Goal: Transaction & Acquisition: Purchase product/service

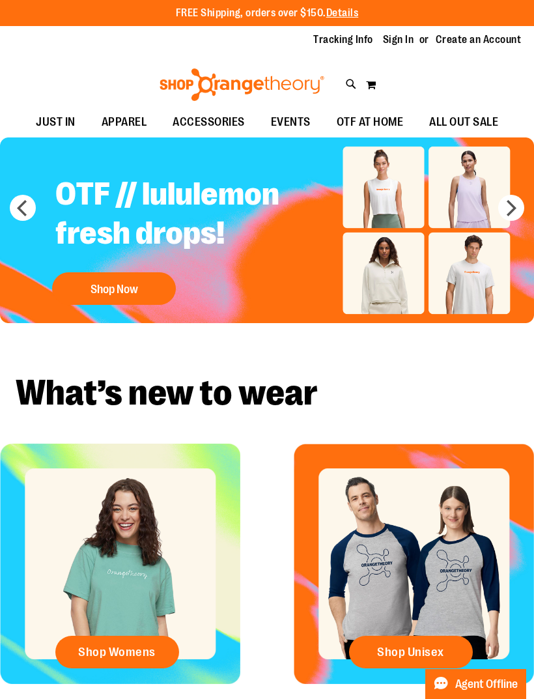
click at [124, 295] on button "Shop Now" at bounding box center [114, 288] width 124 height 33
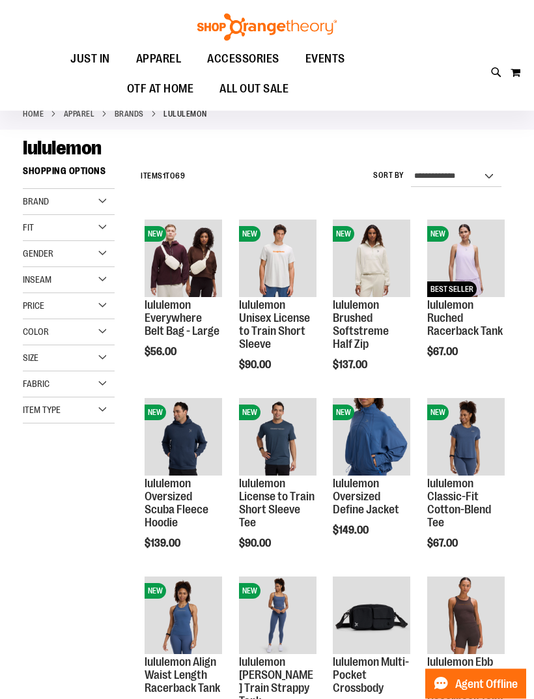
scroll to position [44, 0]
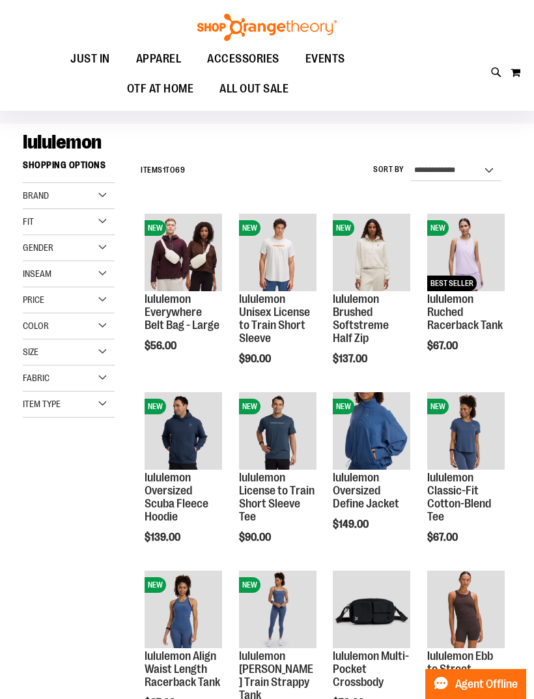
click at [179, 313] on link "lululemon Everywhere Belt Bag - Large" at bounding box center [182, 312] width 75 height 39
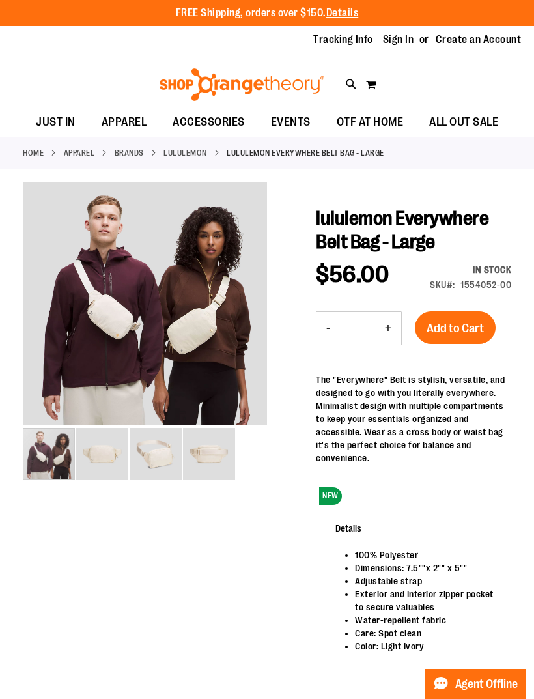
click at [75, 456] on div "carousel" at bounding box center [49, 454] width 52 height 52
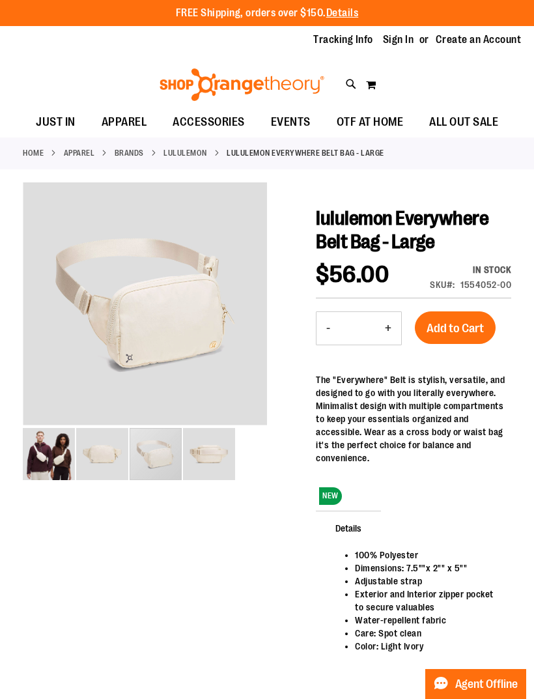
click at [160, 467] on img "image 3 of 4" at bounding box center [156, 454] width 52 height 52
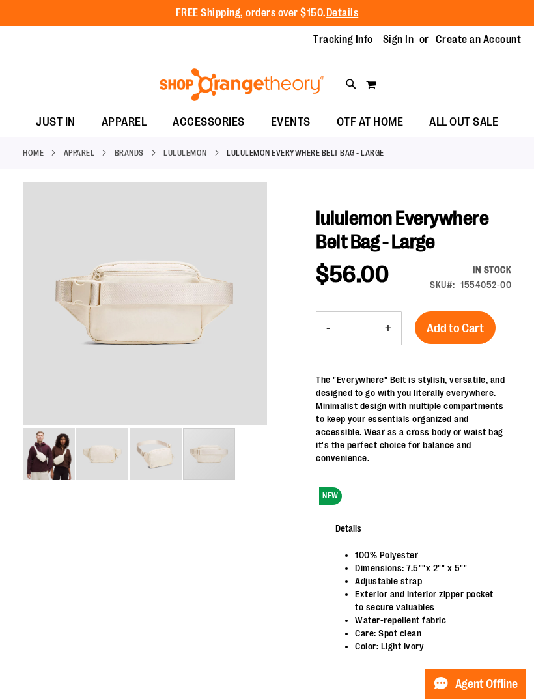
click at [219, 461] on img "image 4 of 4" at bounding box center [209, 454] width 52 height 52
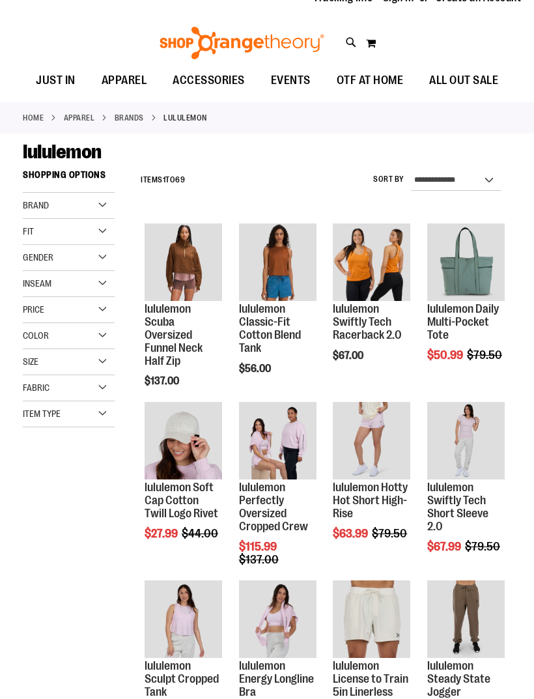
scroll to position [42, 0]
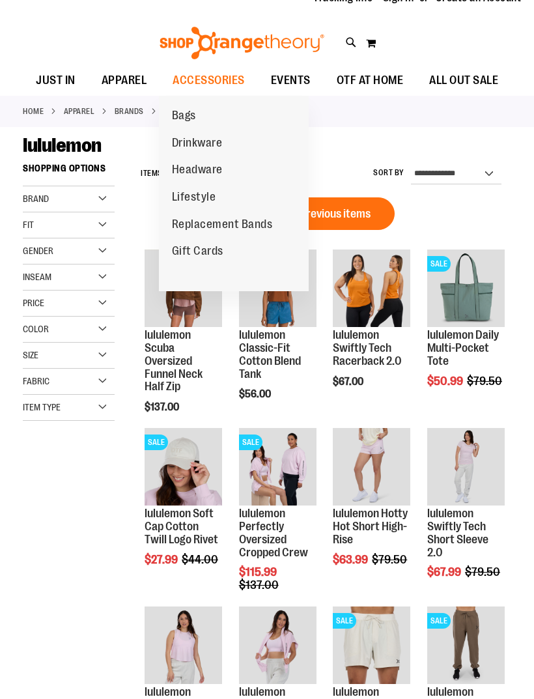
click at [190, 116] on span "Bags" at bounding box center [184, 117] width 24 height 16
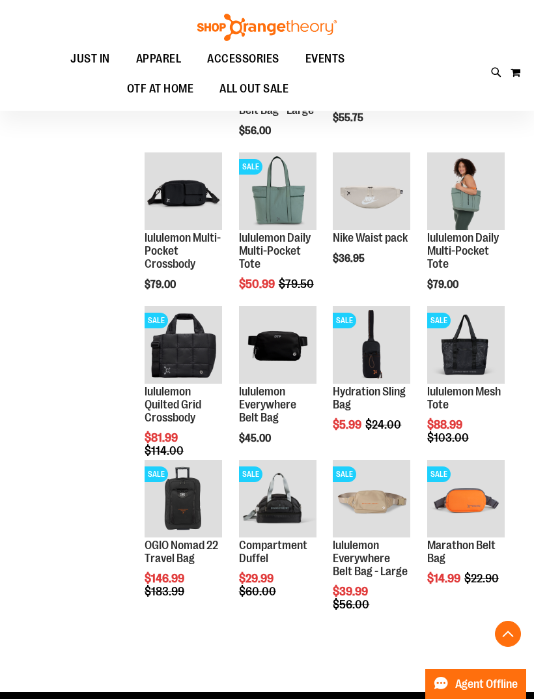
scroll to position [259, 0]
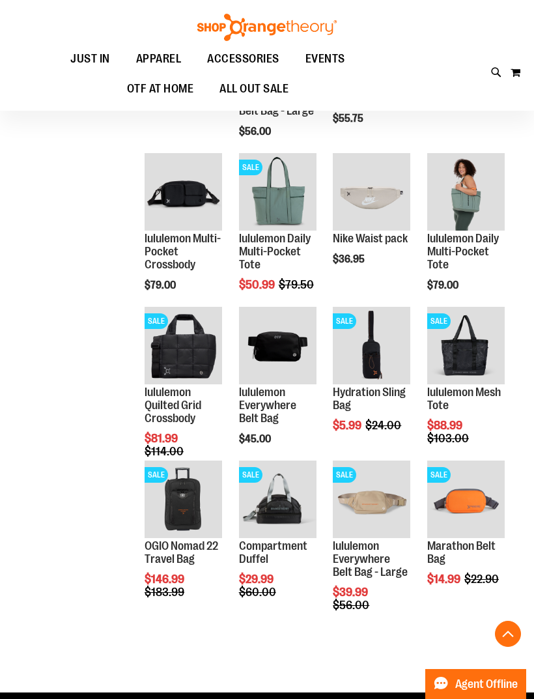
click at [375, 505] on span "Quickview" at bounding box center [364, 522] width 62 height 34
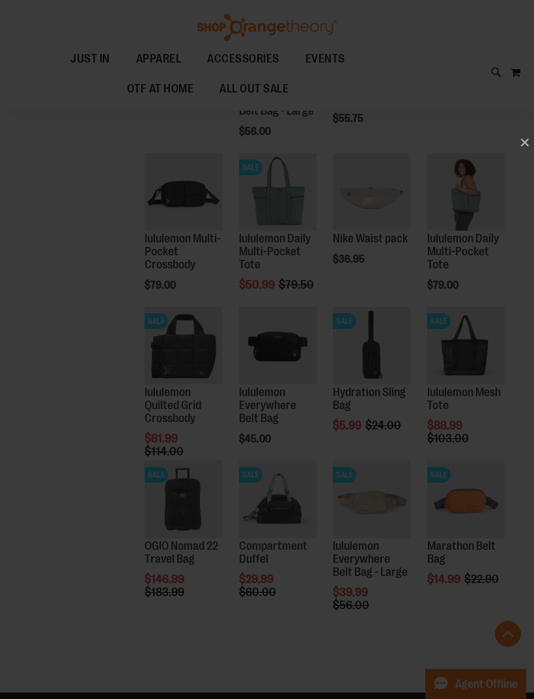
scroll to position [0, 0]
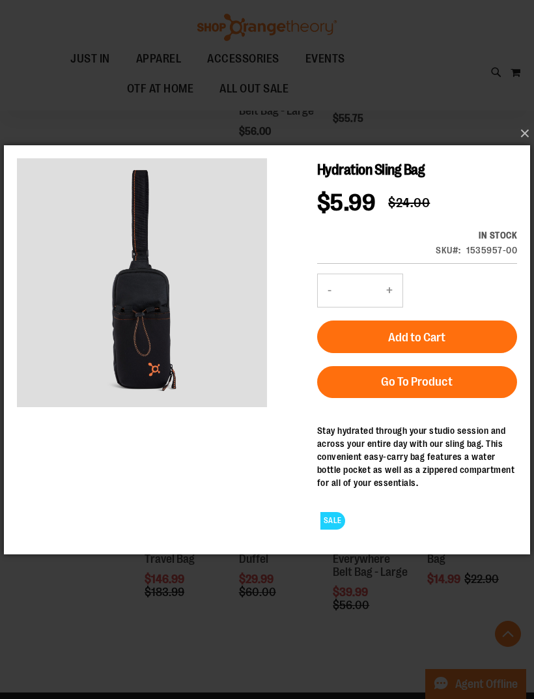
click at [458, 388] on link "Go To Product" at bounding box center [417, 382] width 200 height 32
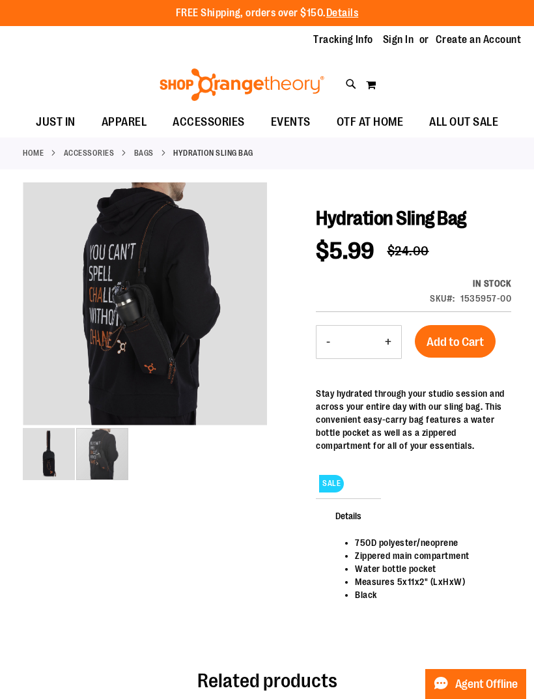
click at [104, 462] on img "image 2 of 2" at bounding box center [102, 454] width 52 height 52
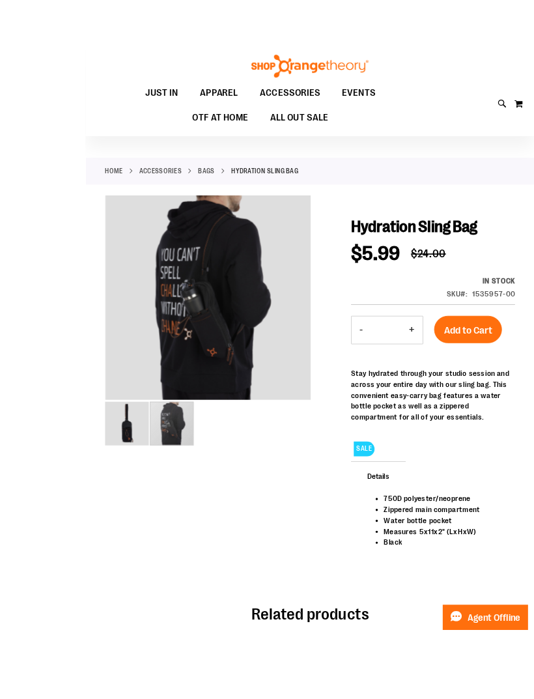
scroll to position [7, 0]
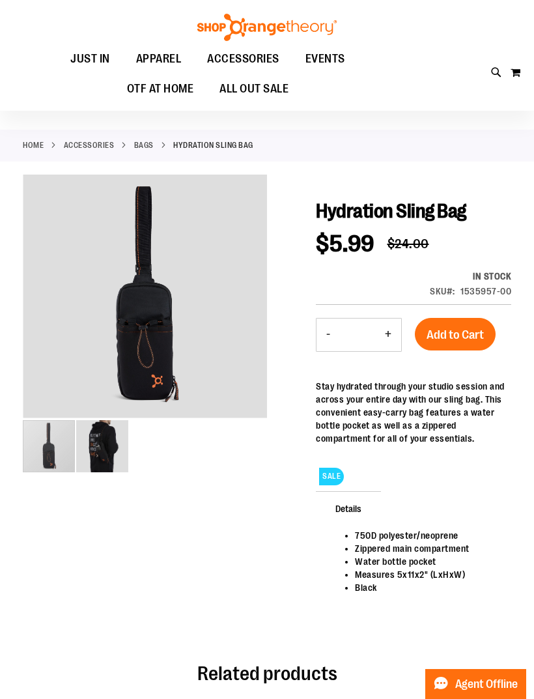
click at [55, 453] on div "carousel" at bounding box center [49, 446] width 52 height 52
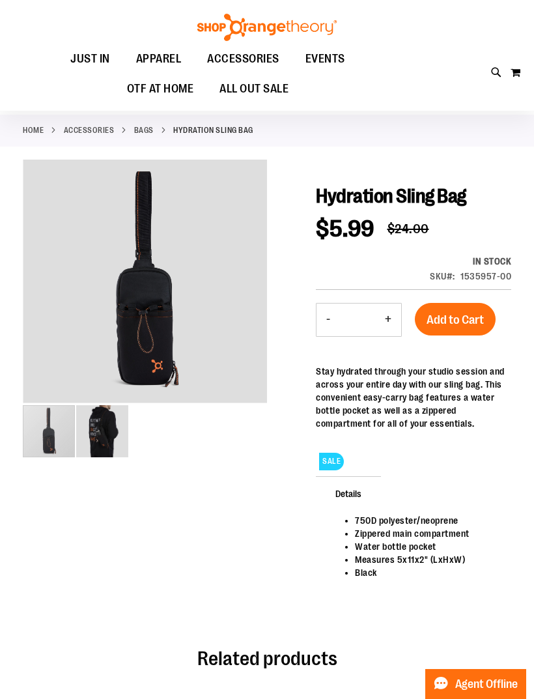
scroll to position [0, 0]
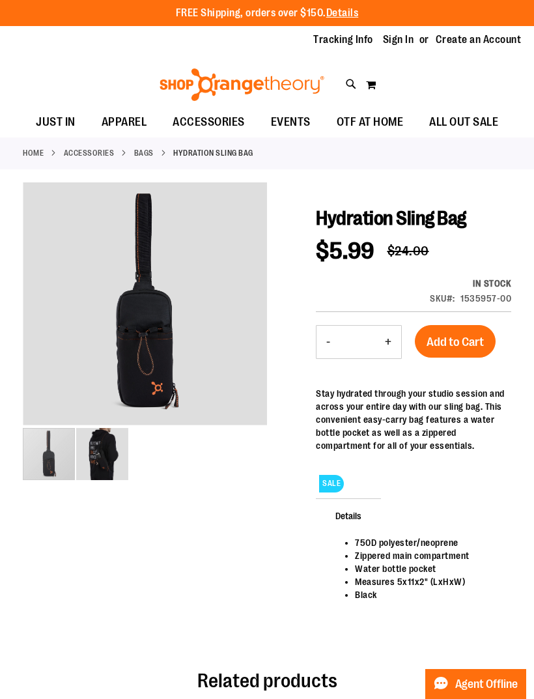
click at [293, 124] on span "EVENTS" at bounding box center [291, 122] width 40 height 29
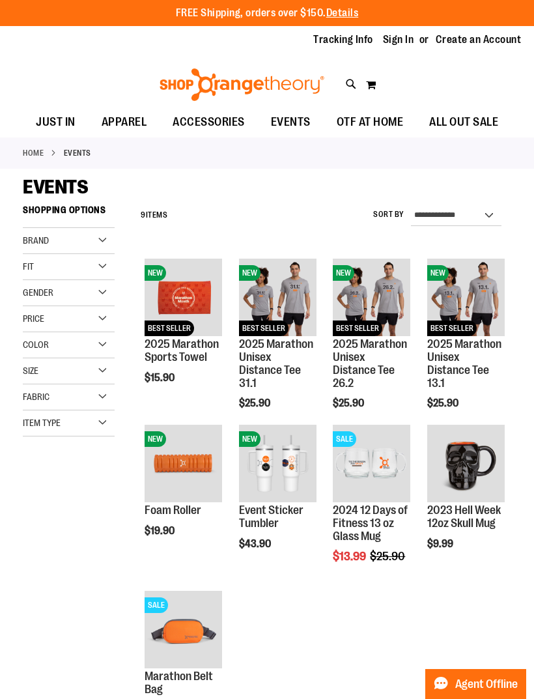
click at [472, 351] on link "2025 Marathon Unisex Distance Tee 13.1" at bounding box center [465, 363] width 74 height 51
click at [481, 284] on img "product" at bounding box center [467, 298] width 78 height 78
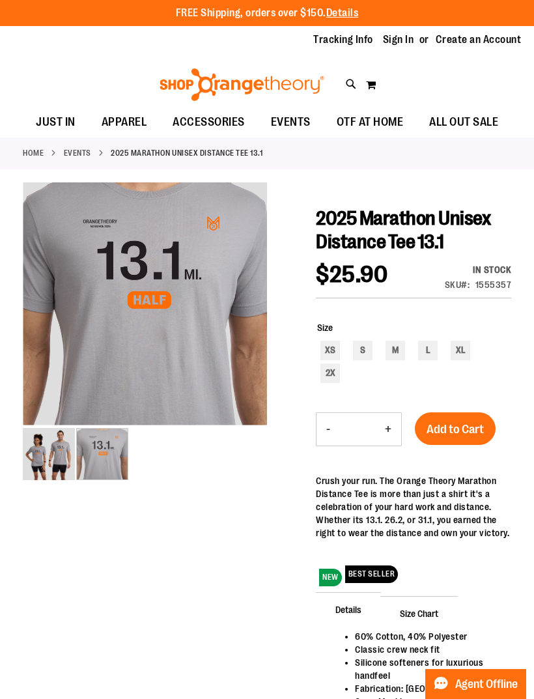
click at [117, 456] on img "image 2 of 2" at bounding box center [102, 454] width 52 height 52
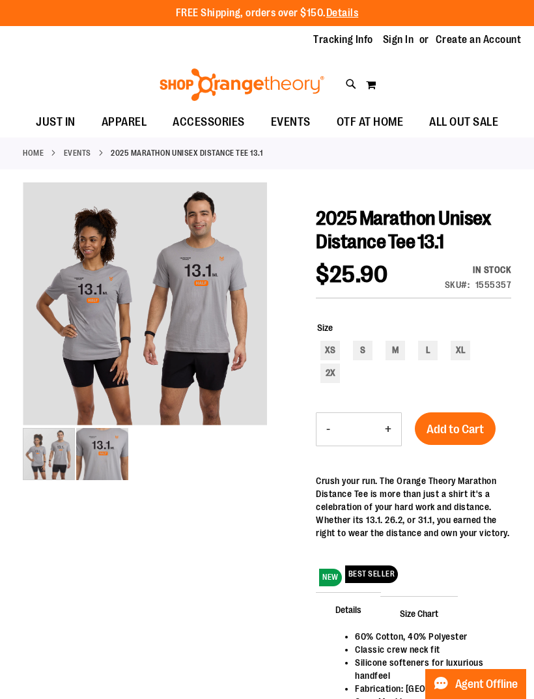
click at [58, 462] on div "carousel" at bounding box center [49, 454] width 52 height 52
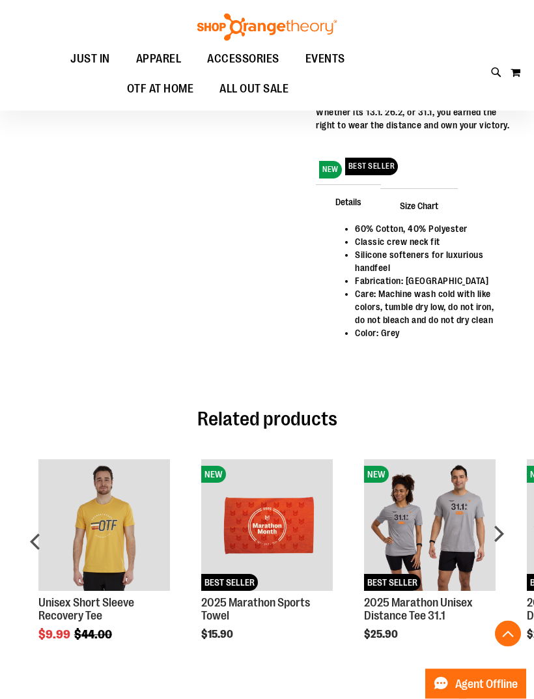
scroll to position [408, 0]
click at [286, 540] on img "Product Page Link" at bounding box center [267, 525] width 132 height 132
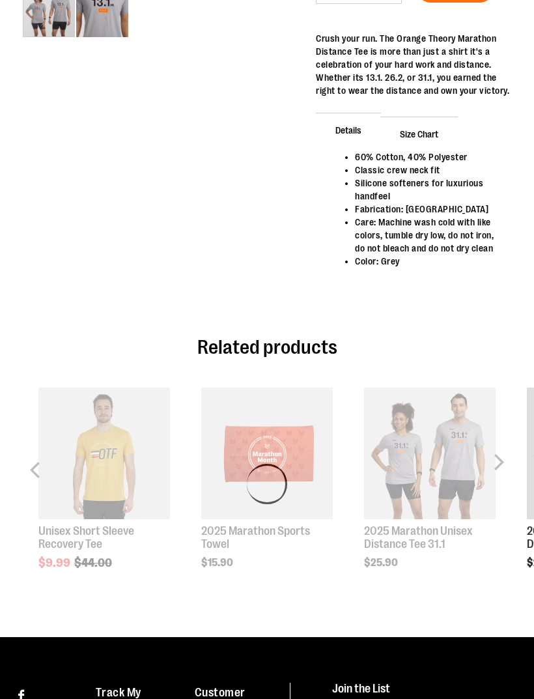
scroll to position [450, 0]
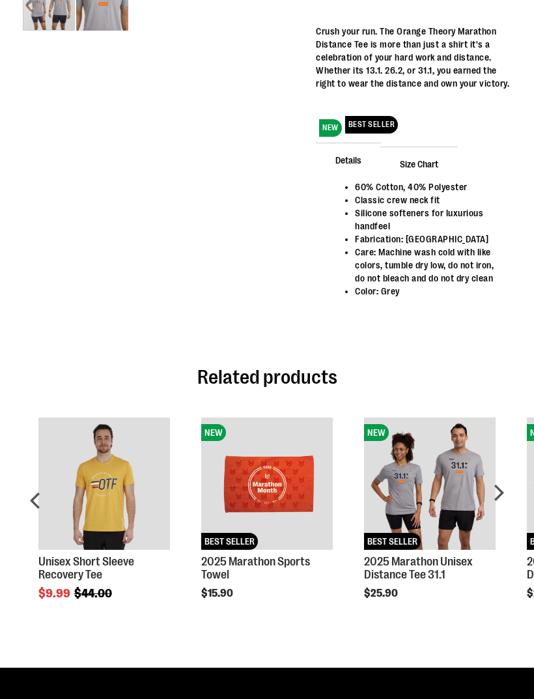
click at [506, 484] on div "next" at bounding box center [499, 505] width 26 height 214
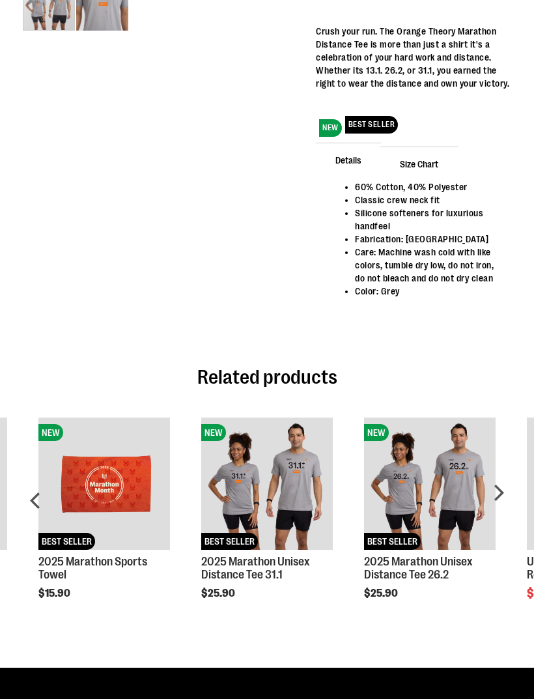
click at [507, 491] on div "next" at bounding box center [499, 505] width 26 height 214
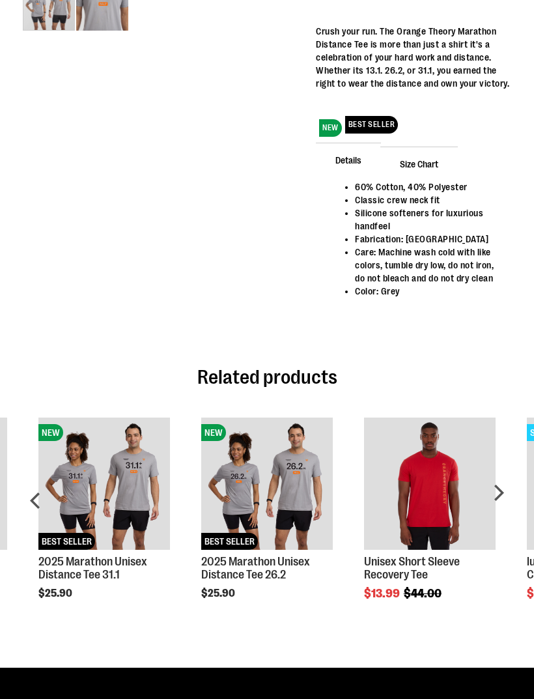
click at [501, 493] on div "next" at bounding box center [499, 505] width 26 height 214
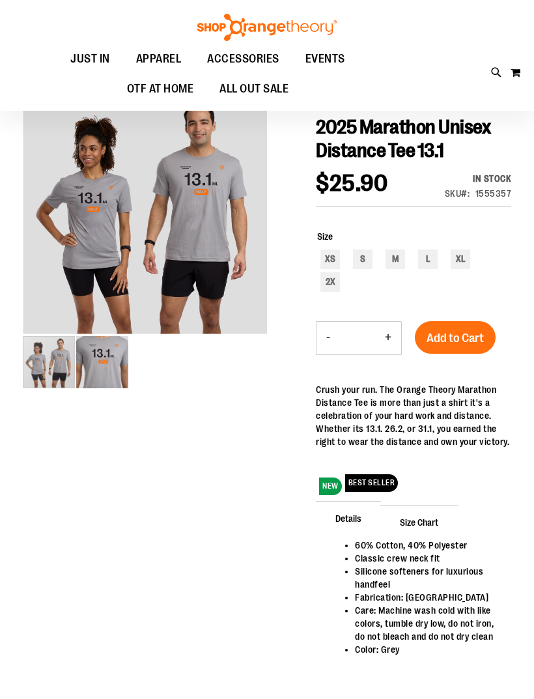
scroll to position [0, 0]
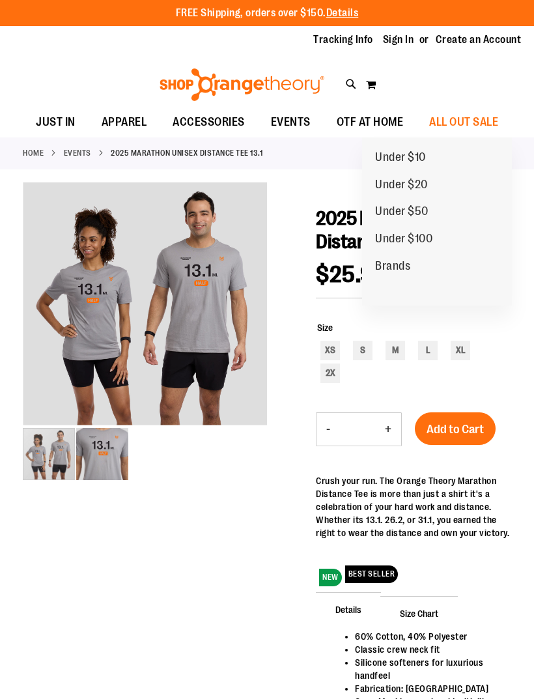
click at [423, 163] on span "Under $10" at bounding box center [400, 159] width 51 height 16
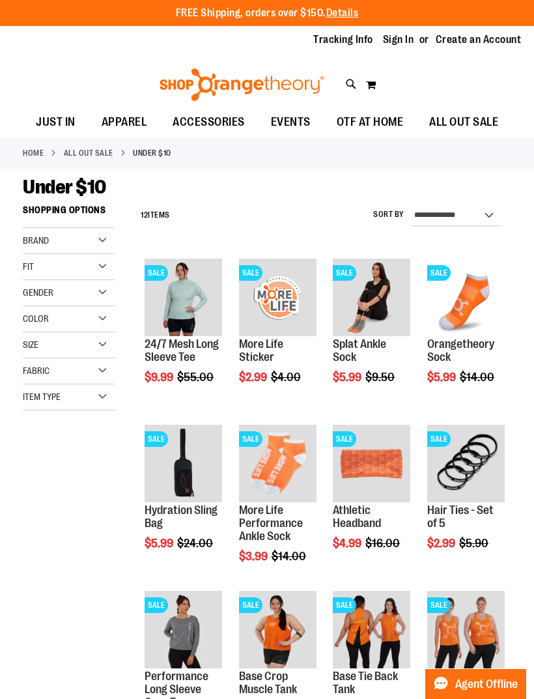
click at [183, 285] on img "product" at bounding box center [184, 298] width 78 height 78
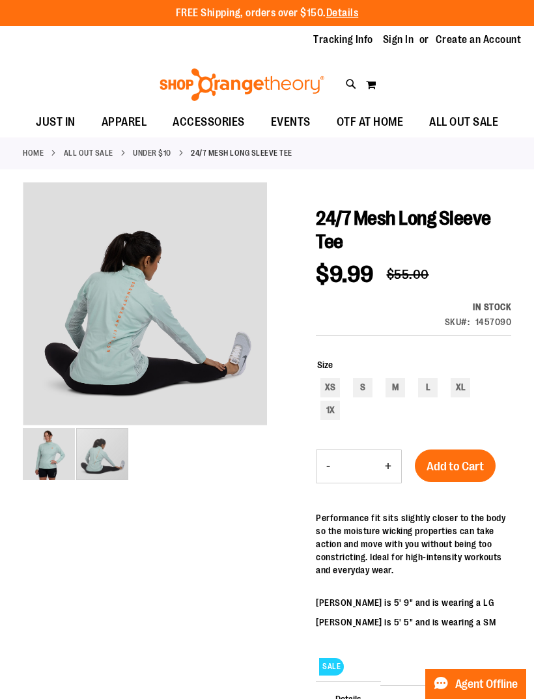
click at [109, 454] on img "image 2 of 2" at bounding box center [102, 454] width 52 height 52
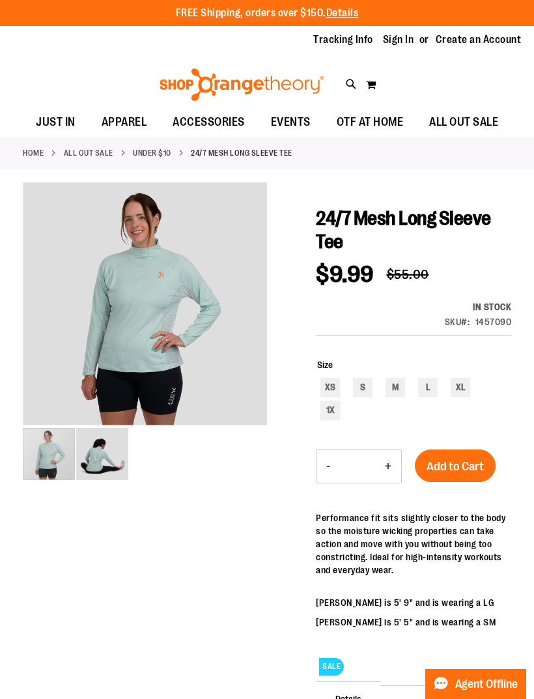
click at [57, 446] on div "carousel" at bounding box center [49, 454] width 52 height 52
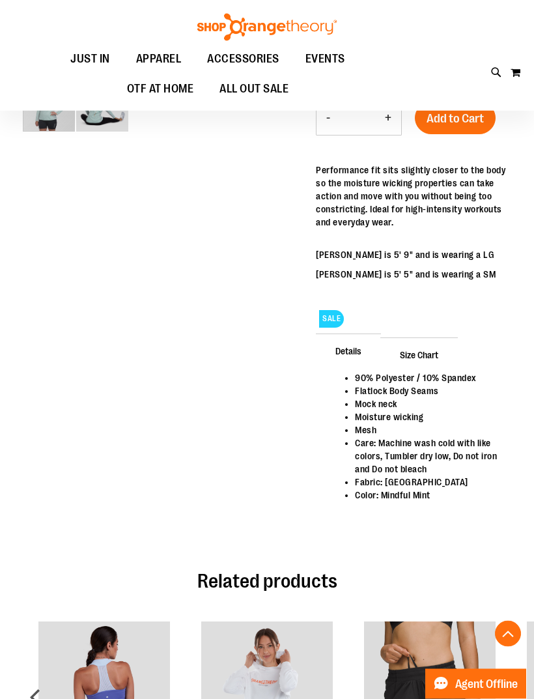
scroll to position [348, 0]
click at [432, 352] on span "Size Chart" at bounding box center [420, 355] width 78 height 34
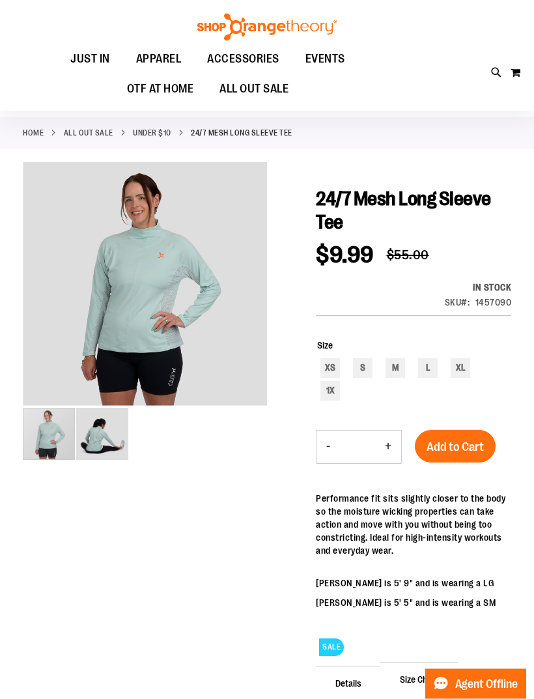
scroll to position [1, 0]
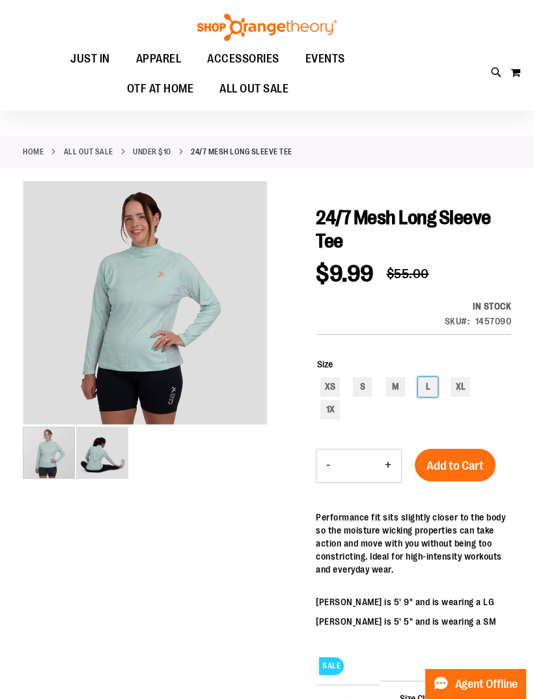
click at [431, 386] on div "L" at bounding box center [428, 387] width 20 height 20
type input "***"
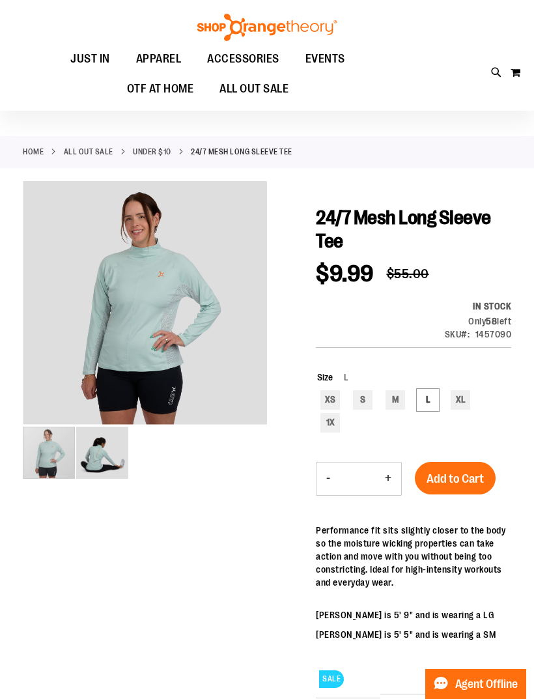
click at [472, 474] on span "Add to Cart" at bounding box center [455, 479] width 57 height 14
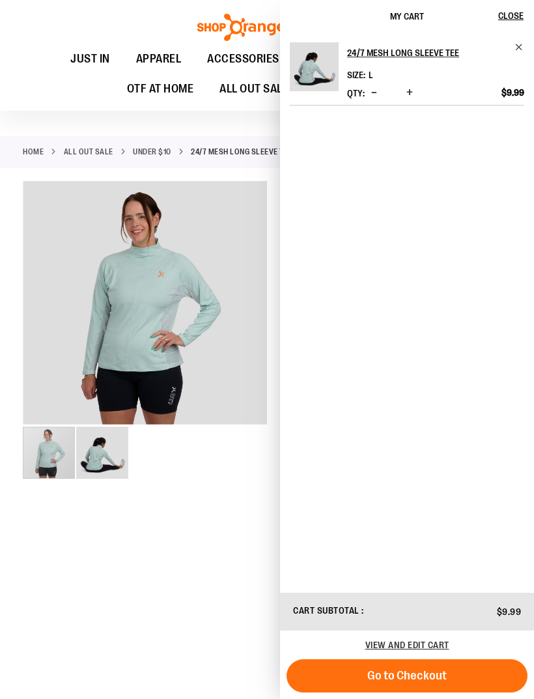
click at [151, 150] on link "Under $10" at bounding box center [152, 152] width 38 height 12
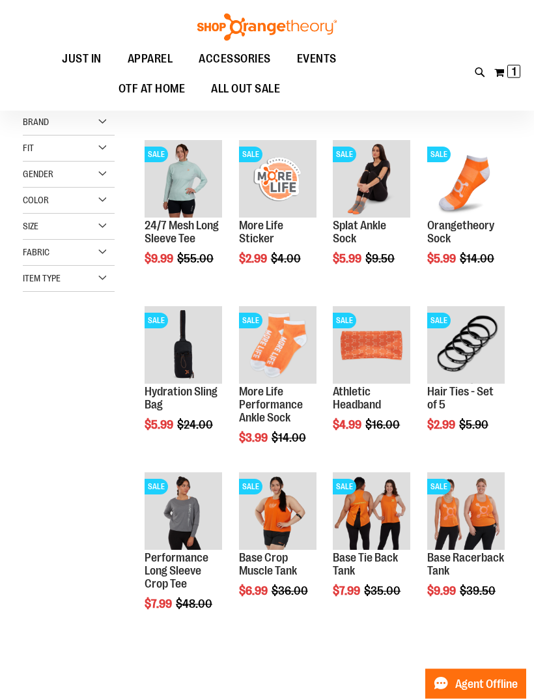
scroll to position [118, 0]
click at [278, 506] on img "product" at bounding box center [278, 512] width 78 height 78
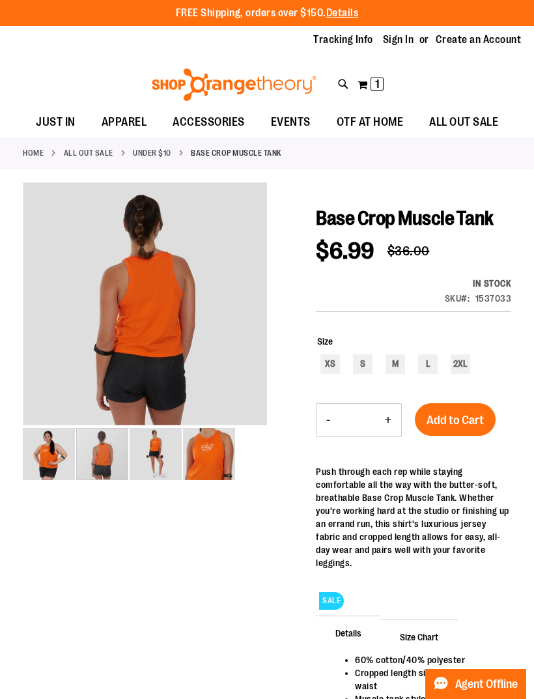
click at [106, 458] on img "image 2 of 4" at bounding box center [102, 454] width 52 height 52
click at [155, 464] on img "image 3 of 4" at bounding box center [156, 454] width 52 height 52
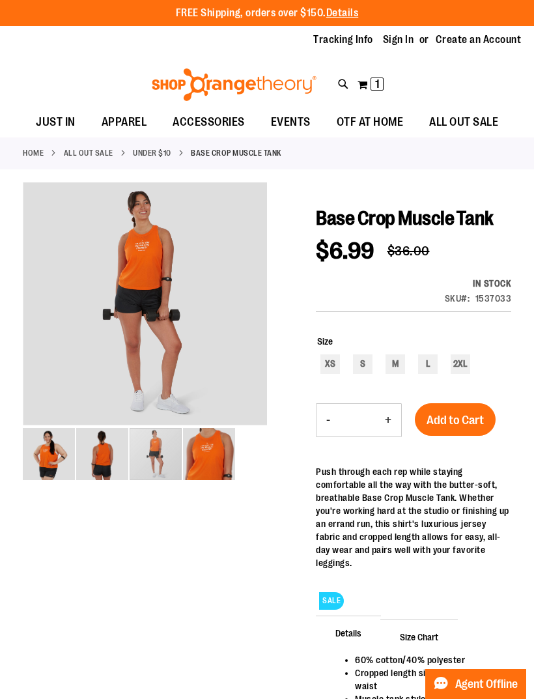
click at [218, 459] on img "image 4 of 4" at bounding box center [209, 454] width 52 height 52
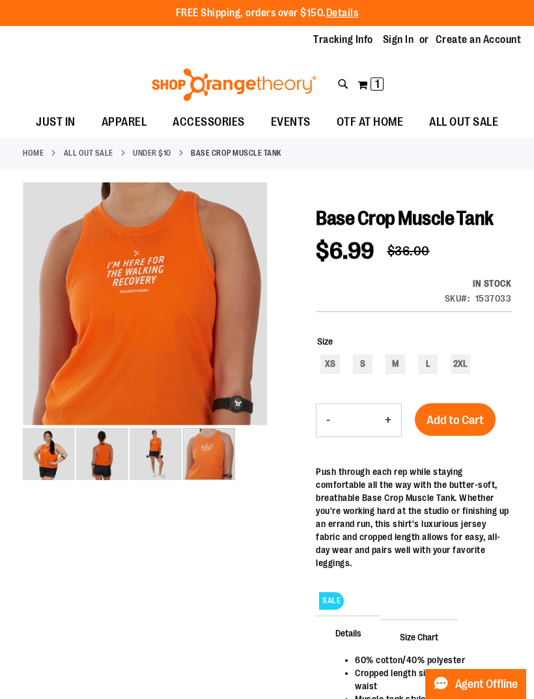
click at [157, 153] on link "Under $10" at bounding box center [152, 153] width 38 height 12
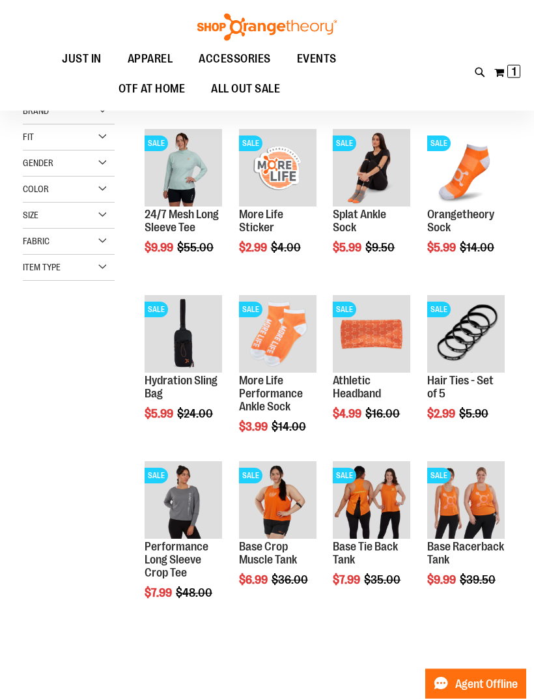
scroll to position [129, 0]
click at [489, 499] on img "product" at bounding box center [467, 500] width 78 height 78
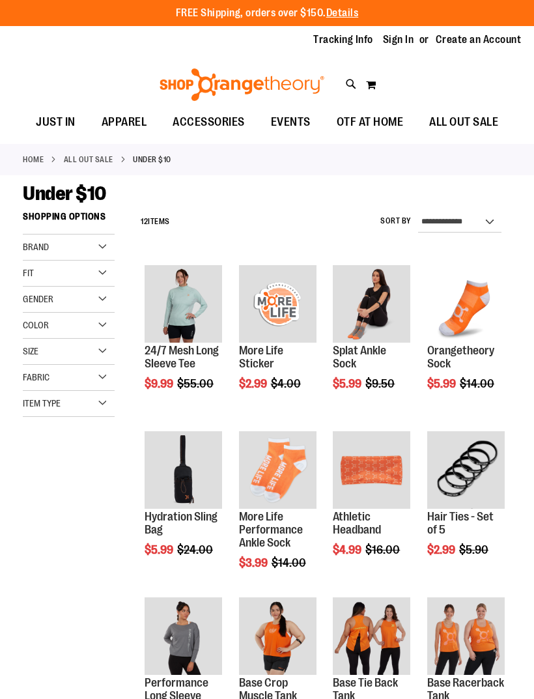
scroll to position [42, 0]
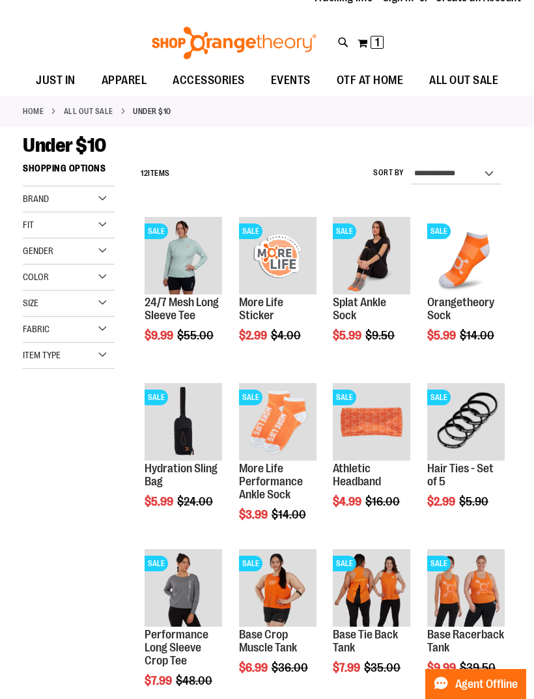
click at [394, 568] on img "product" at bounding box center [372, 588] width 78 height 78
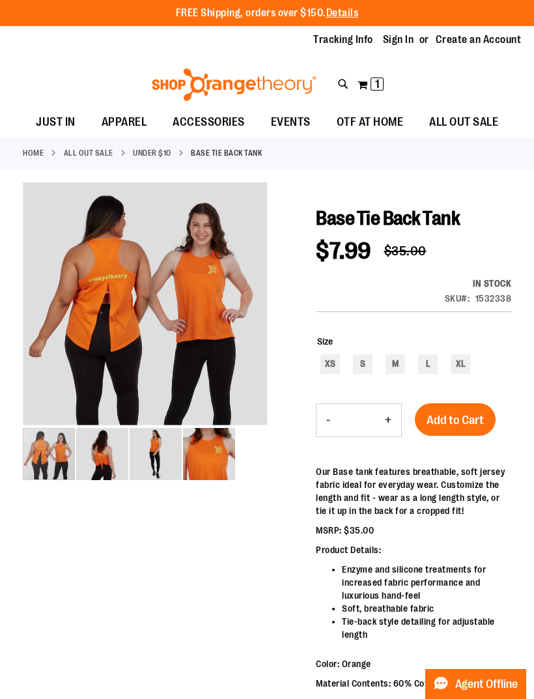
click at [111, 465] on img "image 2 of 4" at bounding box center [102, 454] width 52 height 52
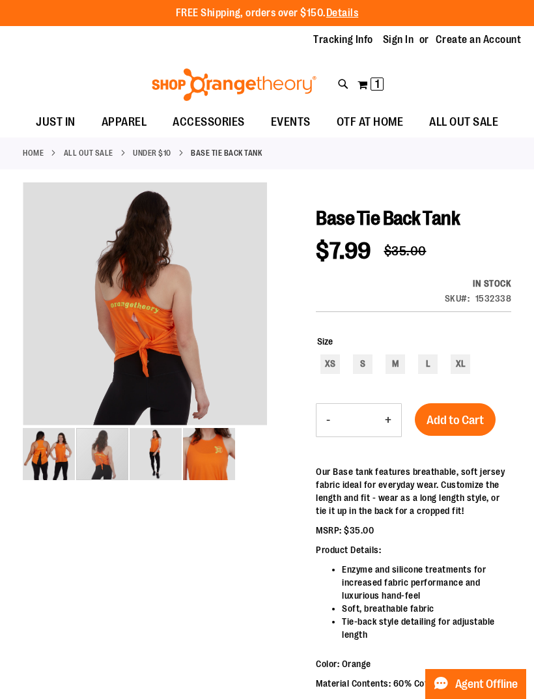
click at [168, 460] on img "image 3 of 4" at bounding box center [156, 454] width 52 height 52
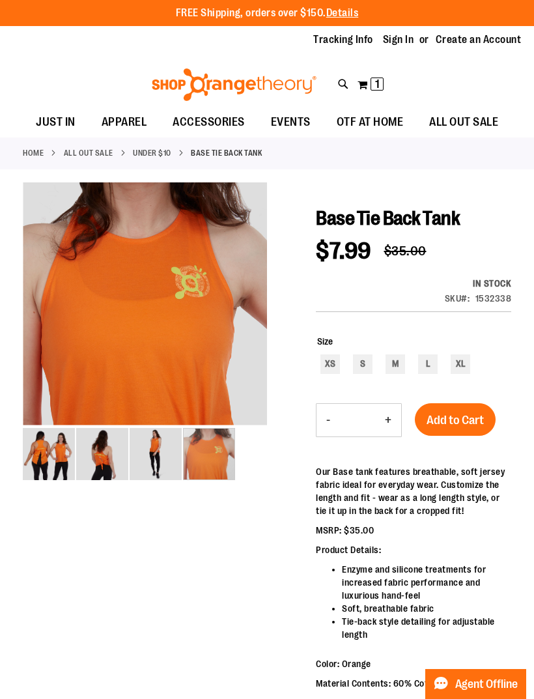
click at [212, 463] on img "image 4 of 4" at bounding box center [209, 454] width 52 height 52
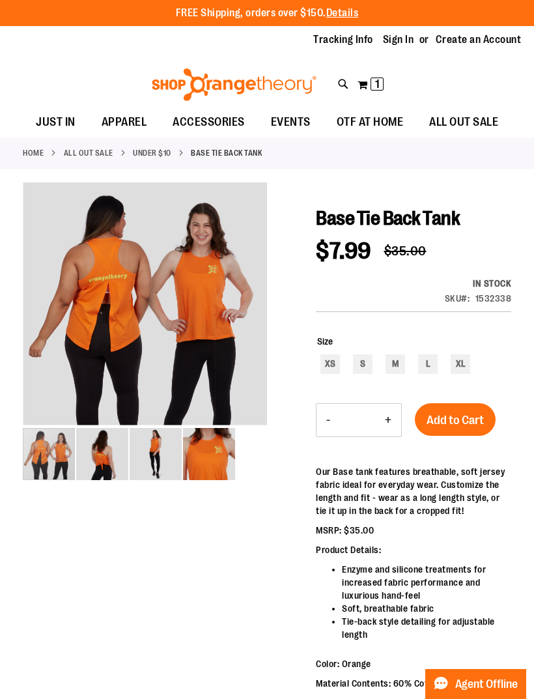
click at [55, 463] on img "image 1 of 4" at bounding box center [49, 454] width 52 height 52
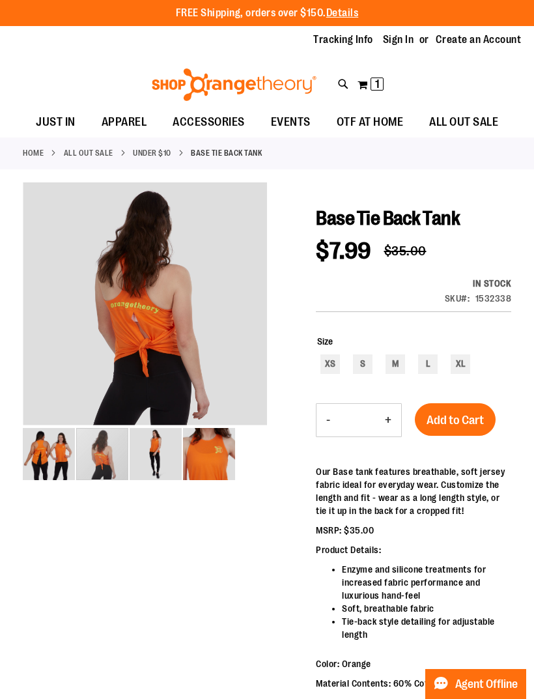
click at [98, 469] on div "carousel" at bounding box center [102, 454] width 52 height 52
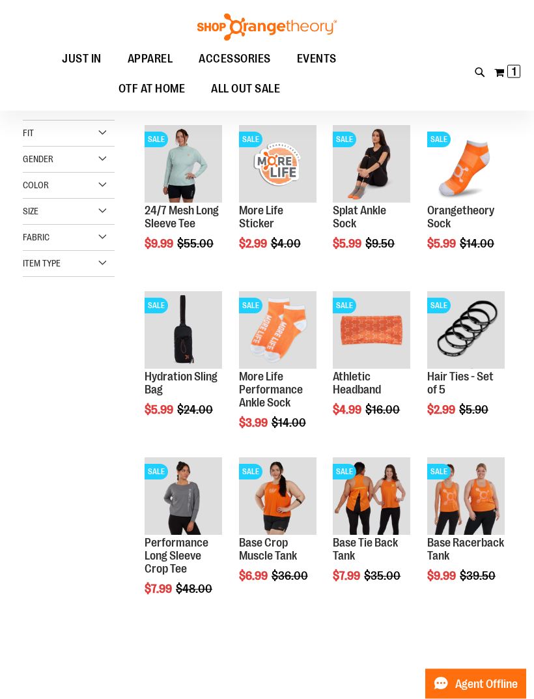
scroll to position [133, 0]
click at [381, 385] on link "Athletic Headband" at bounding box center [357, 383] width 48 height 26
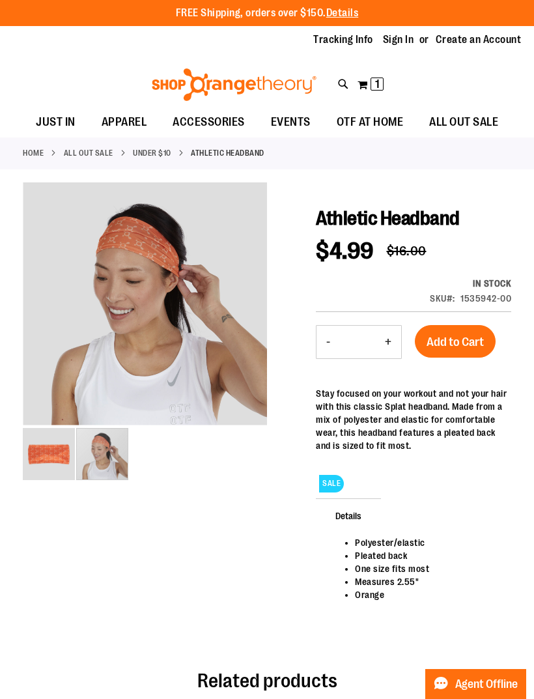
click at [110, 461] on img "image 2 of 2" at bounding box center [102, 454] width 52 height 52
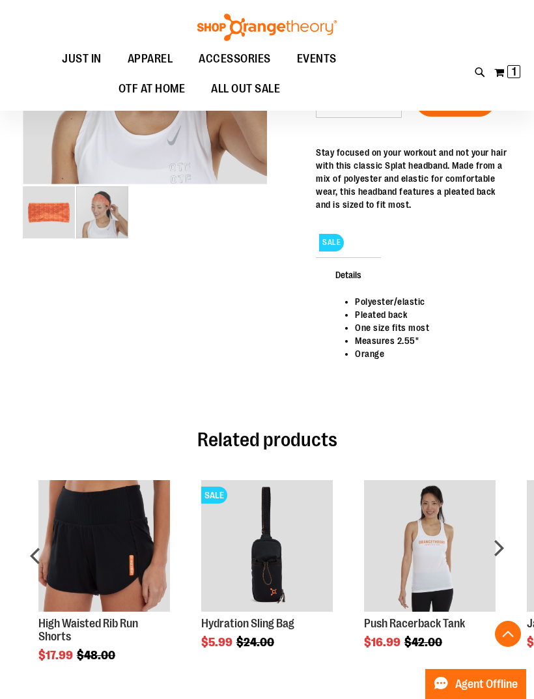
scroll to position [242, 0]
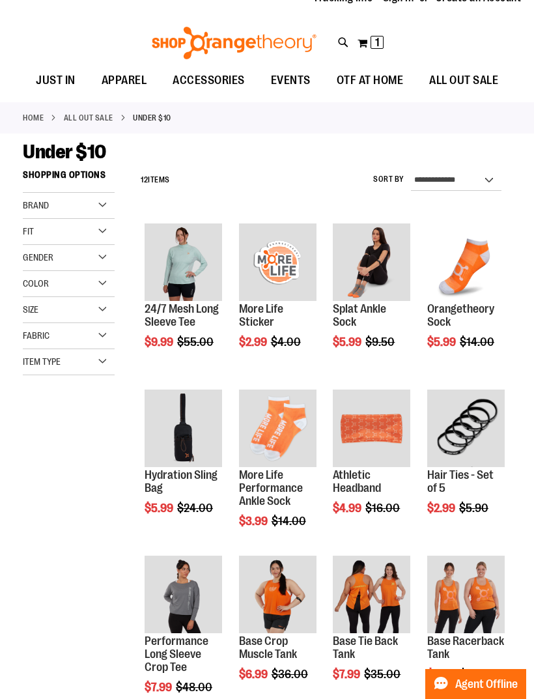
scroll to position [42, 0]
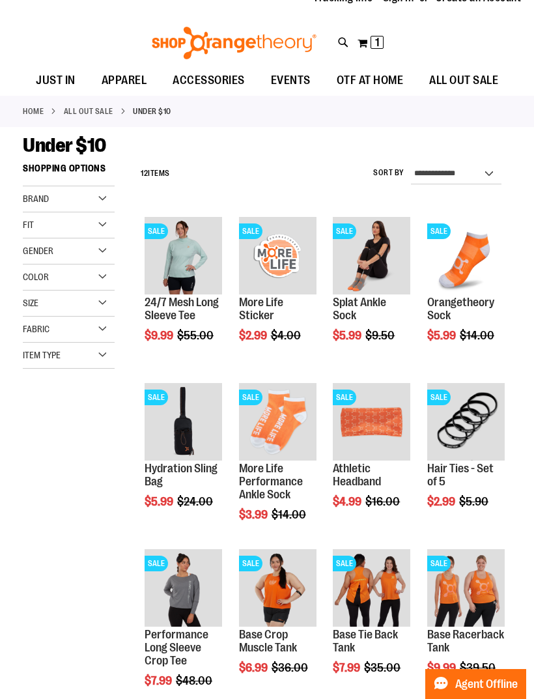
click at [96, 111] on link "ALL OUT SALE" at bounding box center [89, 112] width 50 height 12
click at [95, 106] on link "ALL OUT SALE" at bounding box center [89, 112] width 50 height 12
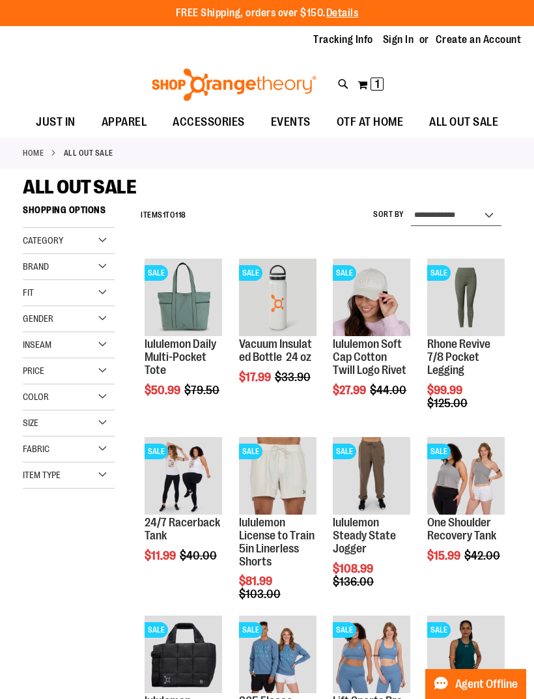
click at [501, 225] on select "**********" at bounding box center [456, 215] width 91 height 21
click at [495, 215] on select "**********" at bounding box center [456, 215] width 91 height 21
select select "**********"
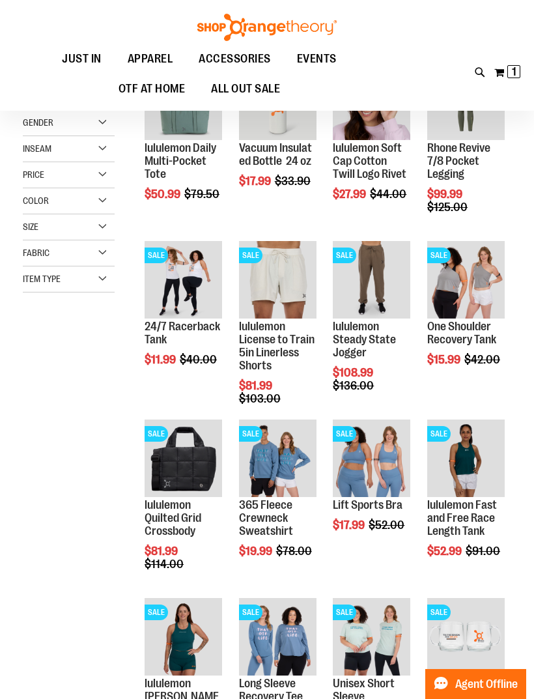
scroll to position [198, 0]
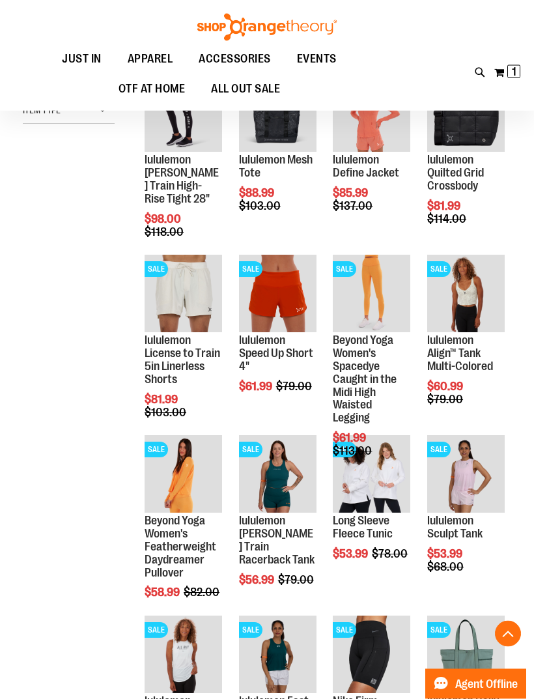
scroll to position [365, 0]
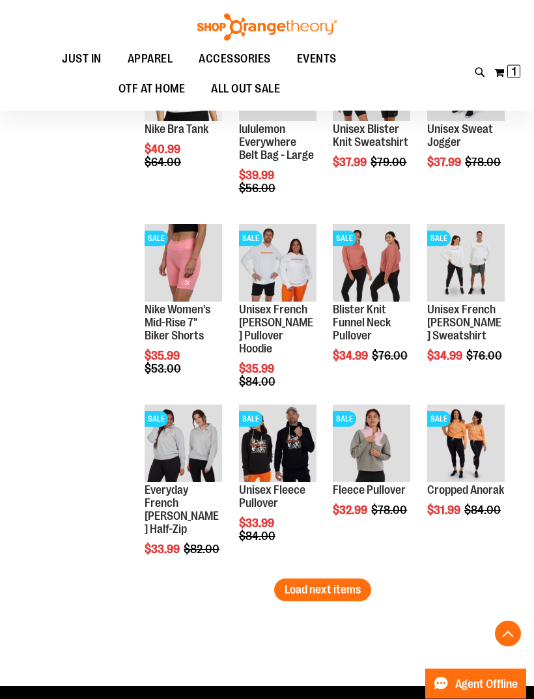
scroll to position [1298, 0]
click at [344, 588] on span "Load next items" at bounding box center [323, 589] width 76 height 13
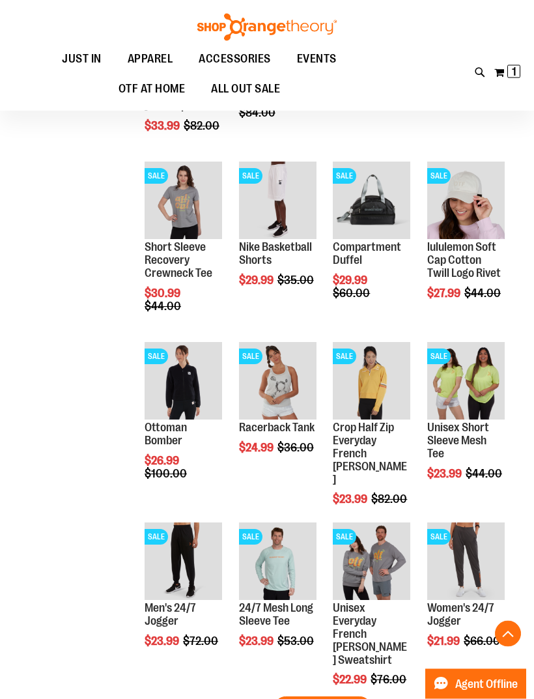
scroll to position [1726, 0]
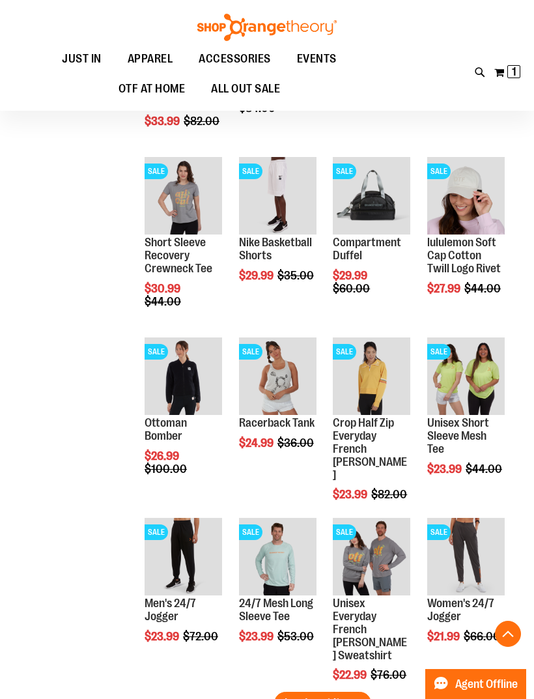
click at [520, 64] on button "My Cart 1 1 items" at bounding box center [507, 72] width 27 height 21
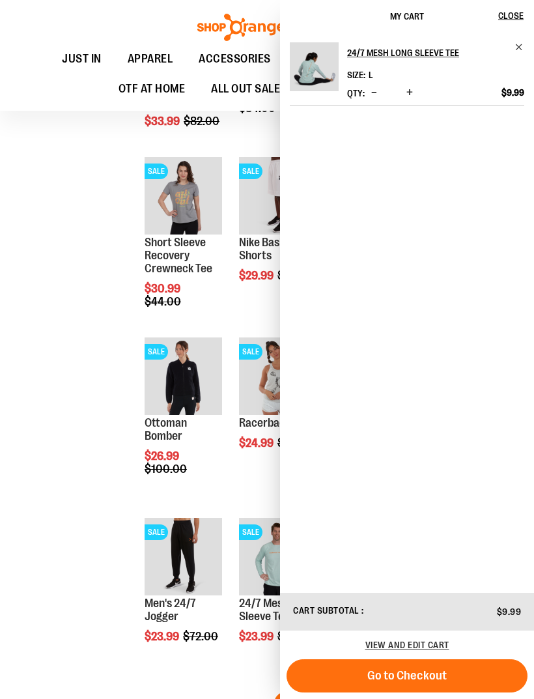
click at [379, 90] on button "Decrease product quantity" at bounding box center [374, 93] width 12 height 13
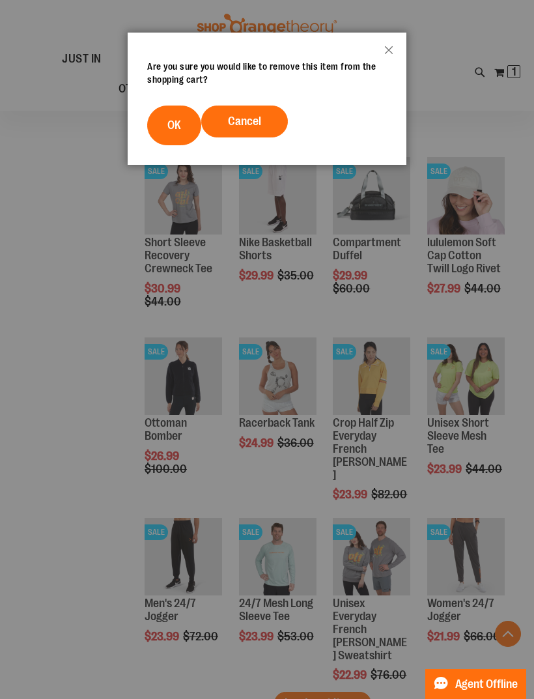
click at [181, 132] on span "OK" at bounding box center [174, 125] width 14 height 13
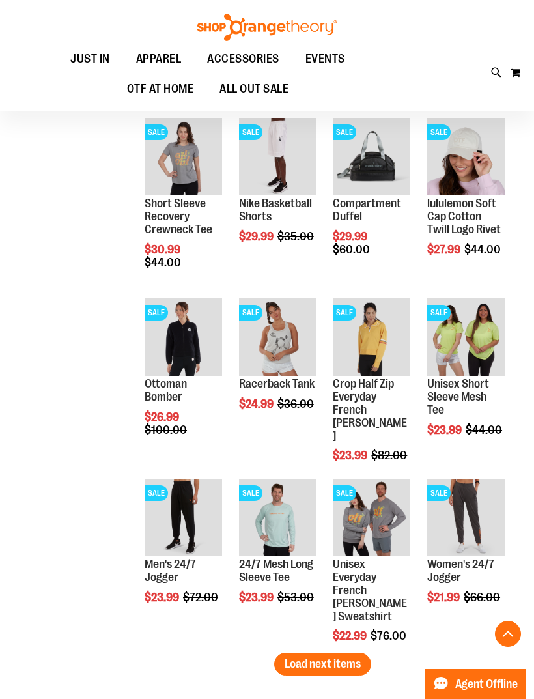
scroll to position [1768, 0]
